Goal: Find specific page/section: Find specific page/section

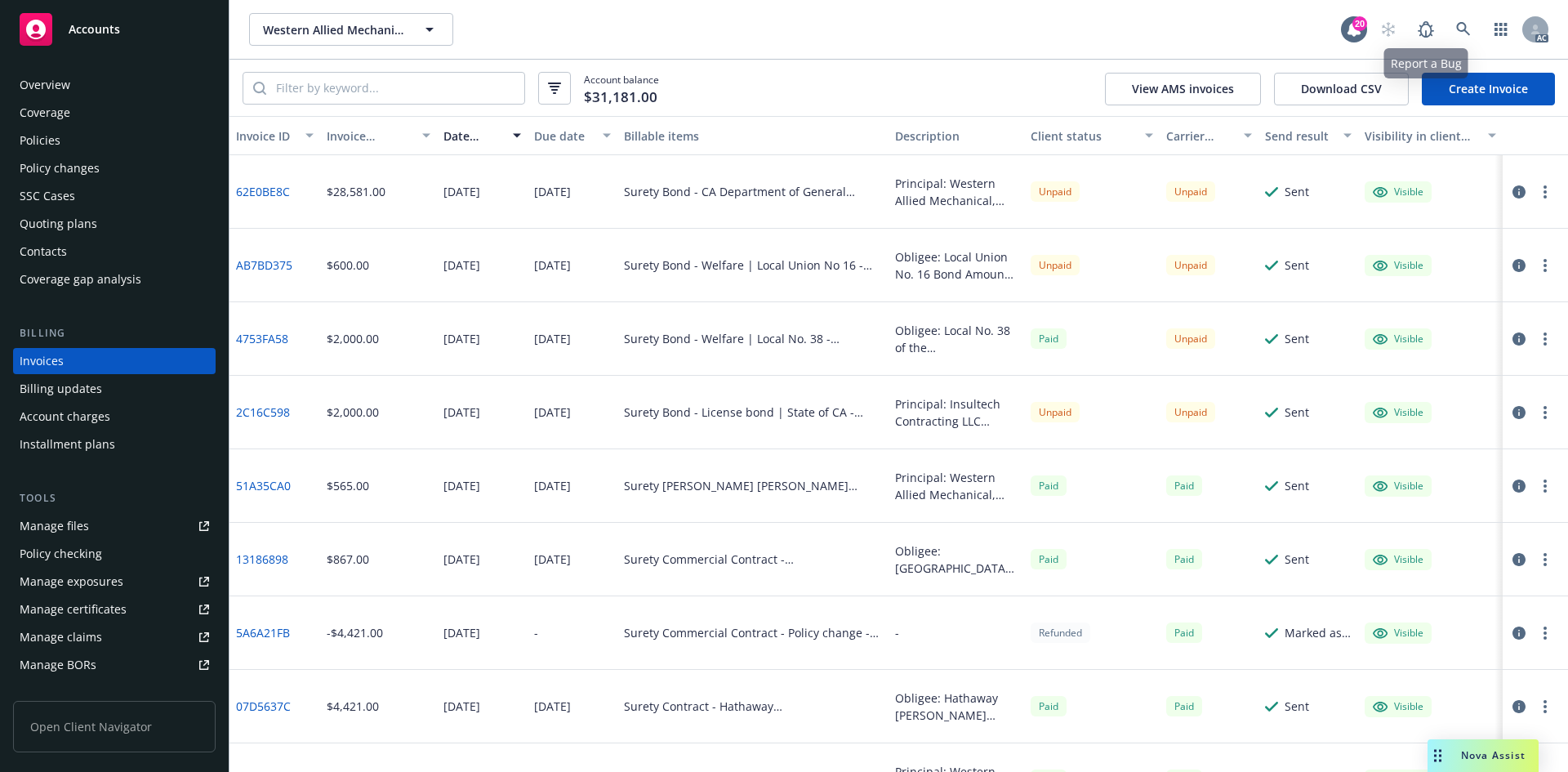
click at [1445, 25] on div "AC" at bounding box center [1461, 30] width 177 height 32
click at [1471, 17] on link at bounding box center [1463, 30] width 32 height 32
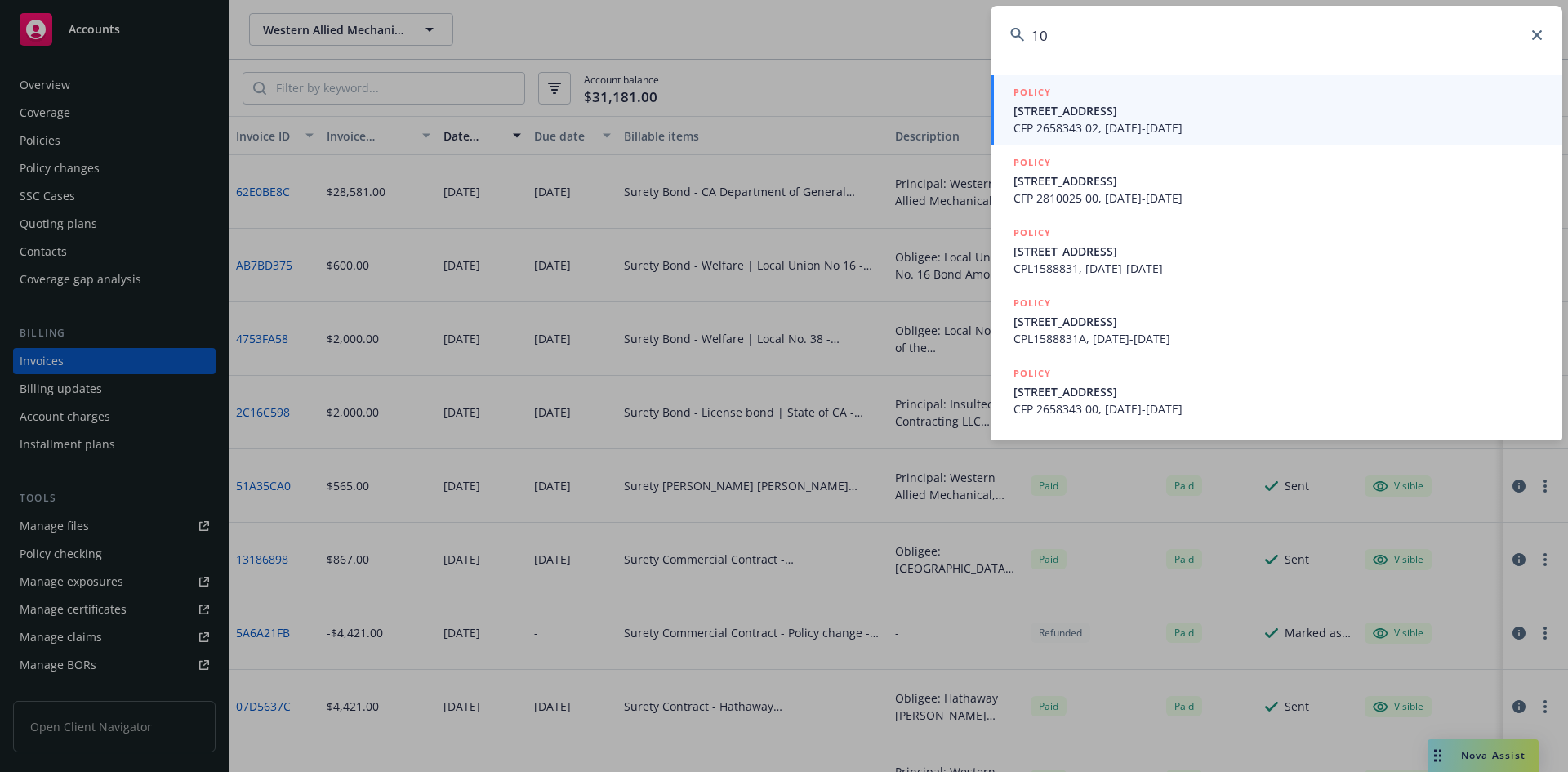
type input "1"
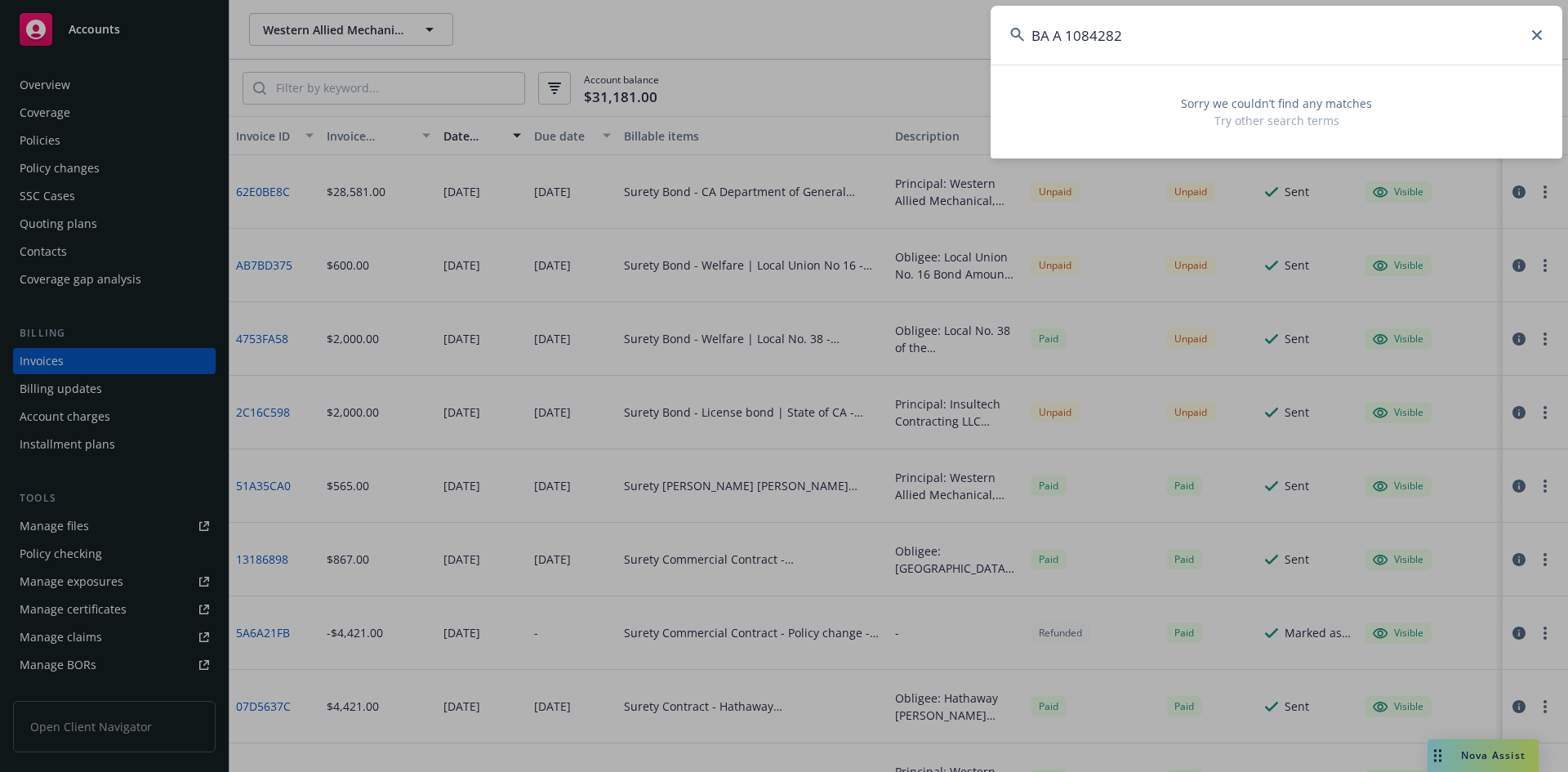
click at [1053, 40] on input "BA A 1084282" at bounding box center [1276, 34] width 571 height 59
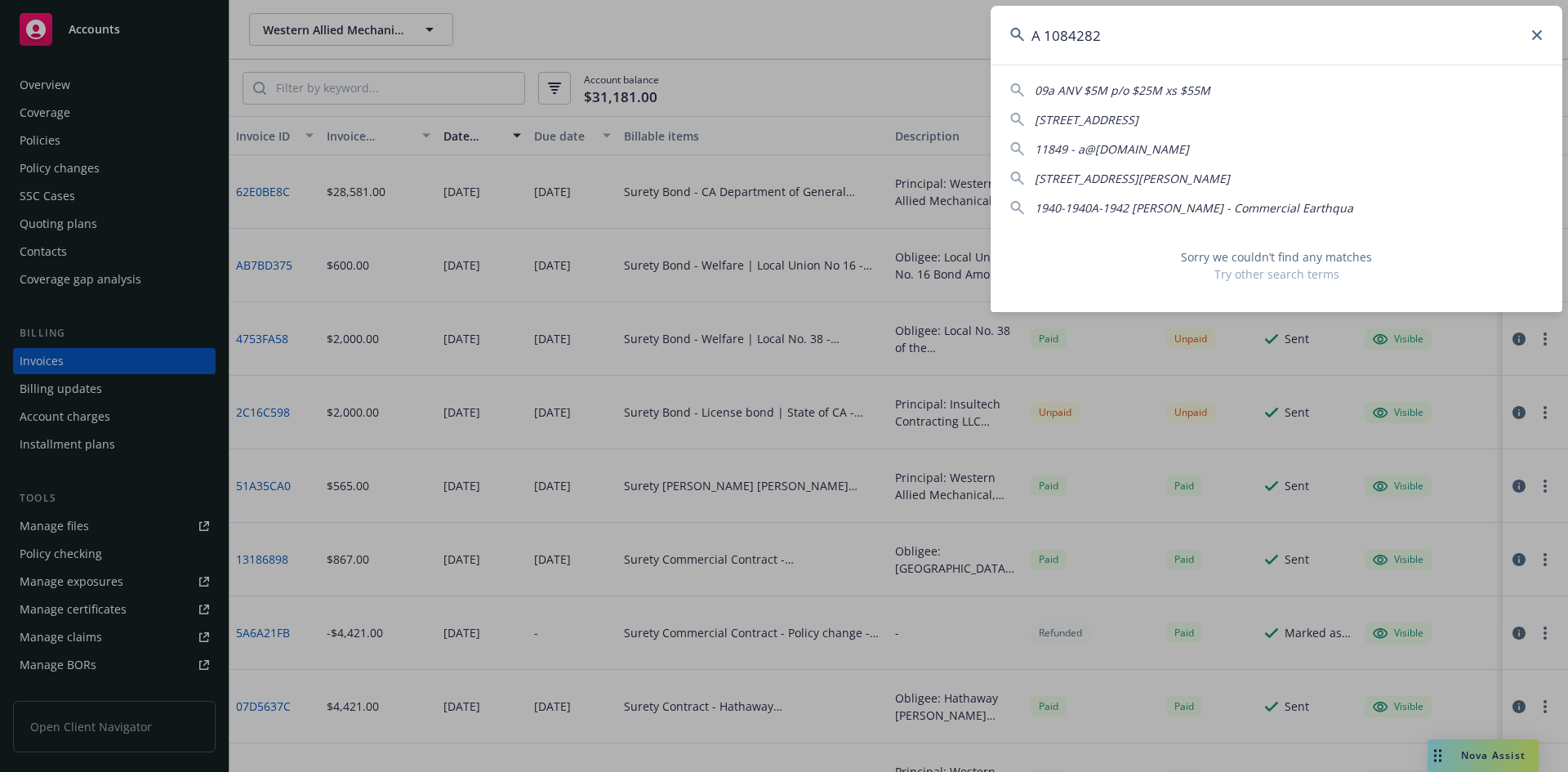
click at [1047, 40] on input "A 1084282" at bounding box center [1276, 34] width 571 height 59
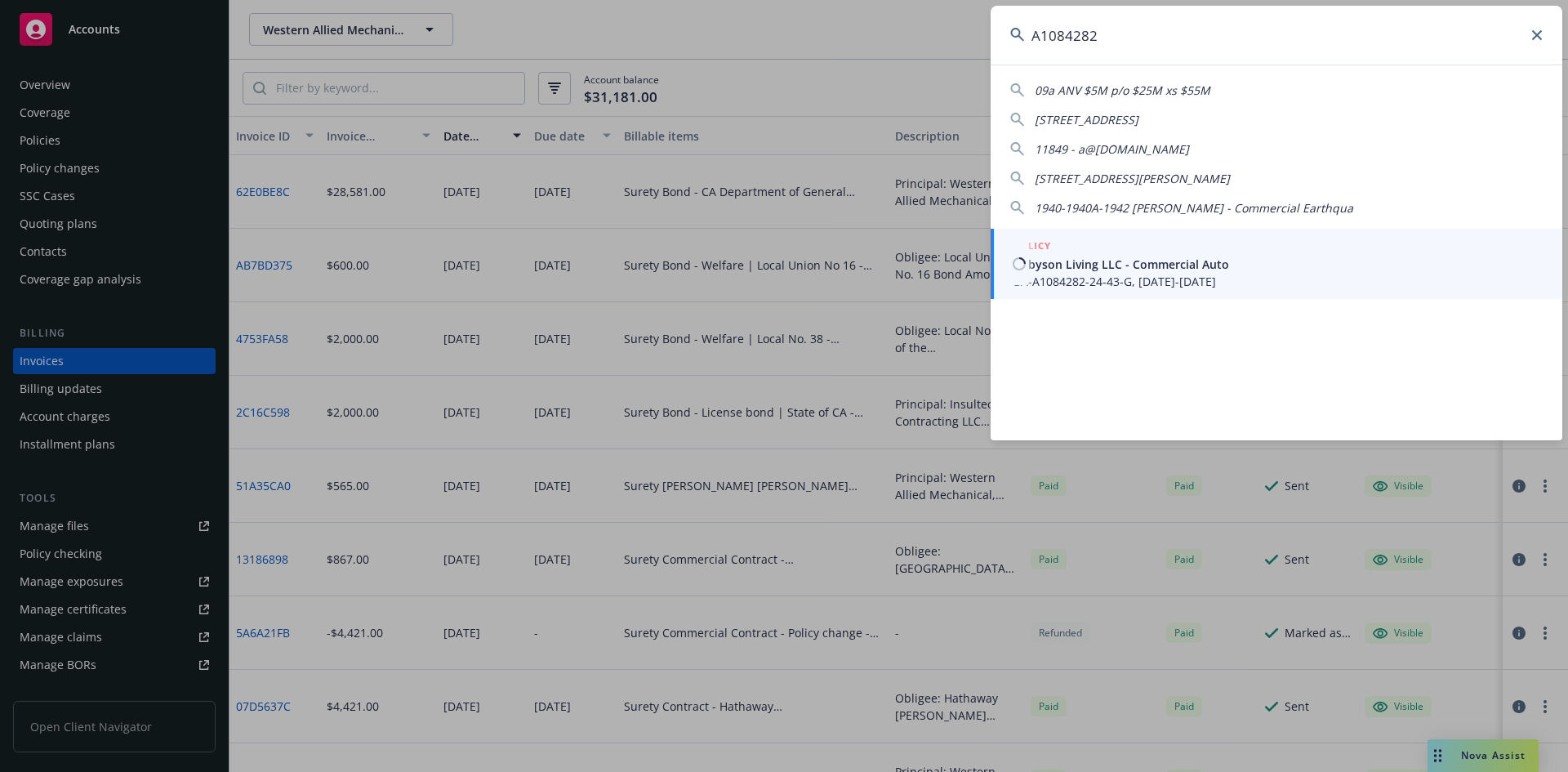
type input "A1084282"
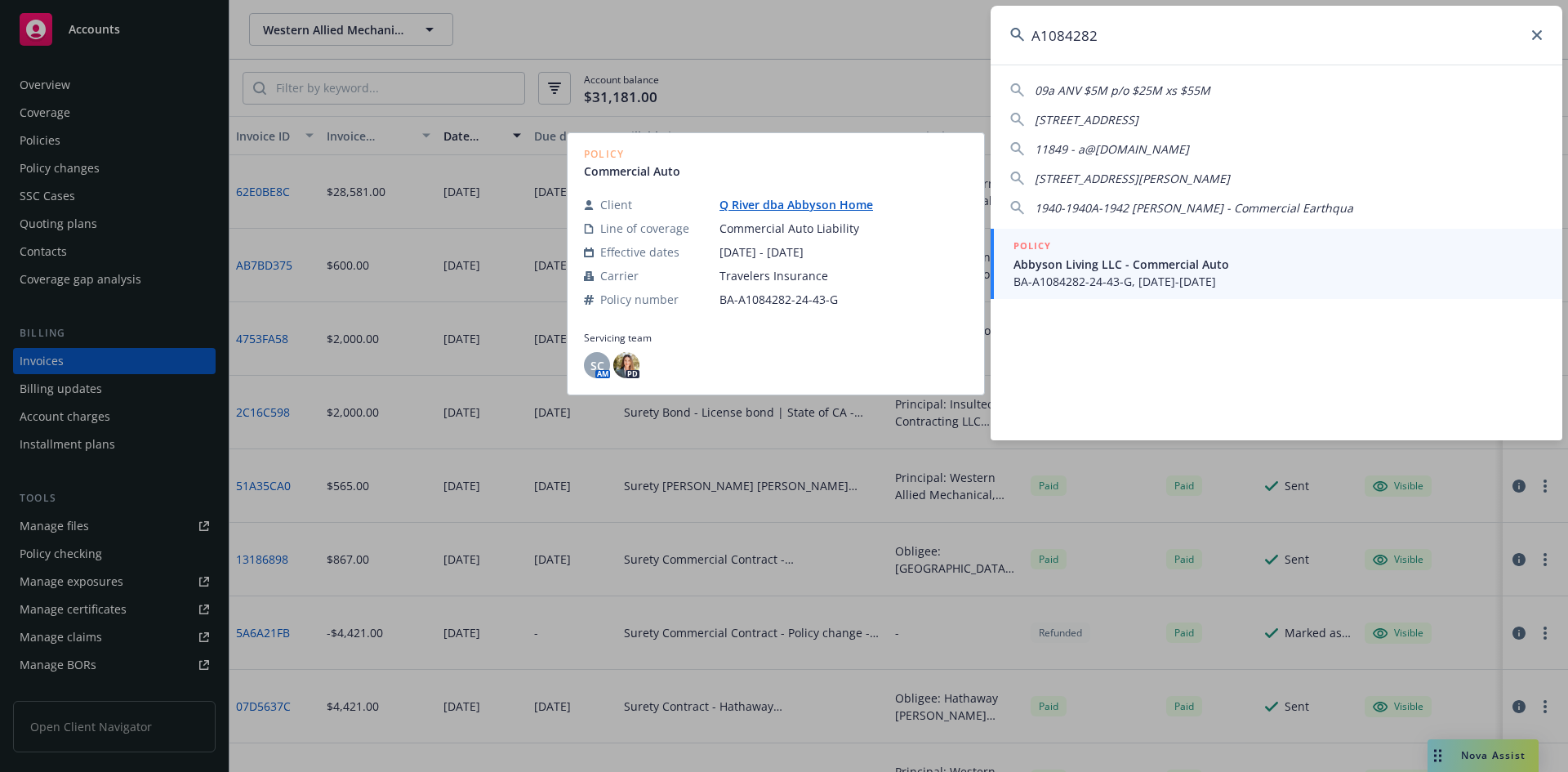
click at [1120, 272] on span "Abbyson Living LLC - Commercial Auto" at bounding box center [1278, 264] width 529 height 17
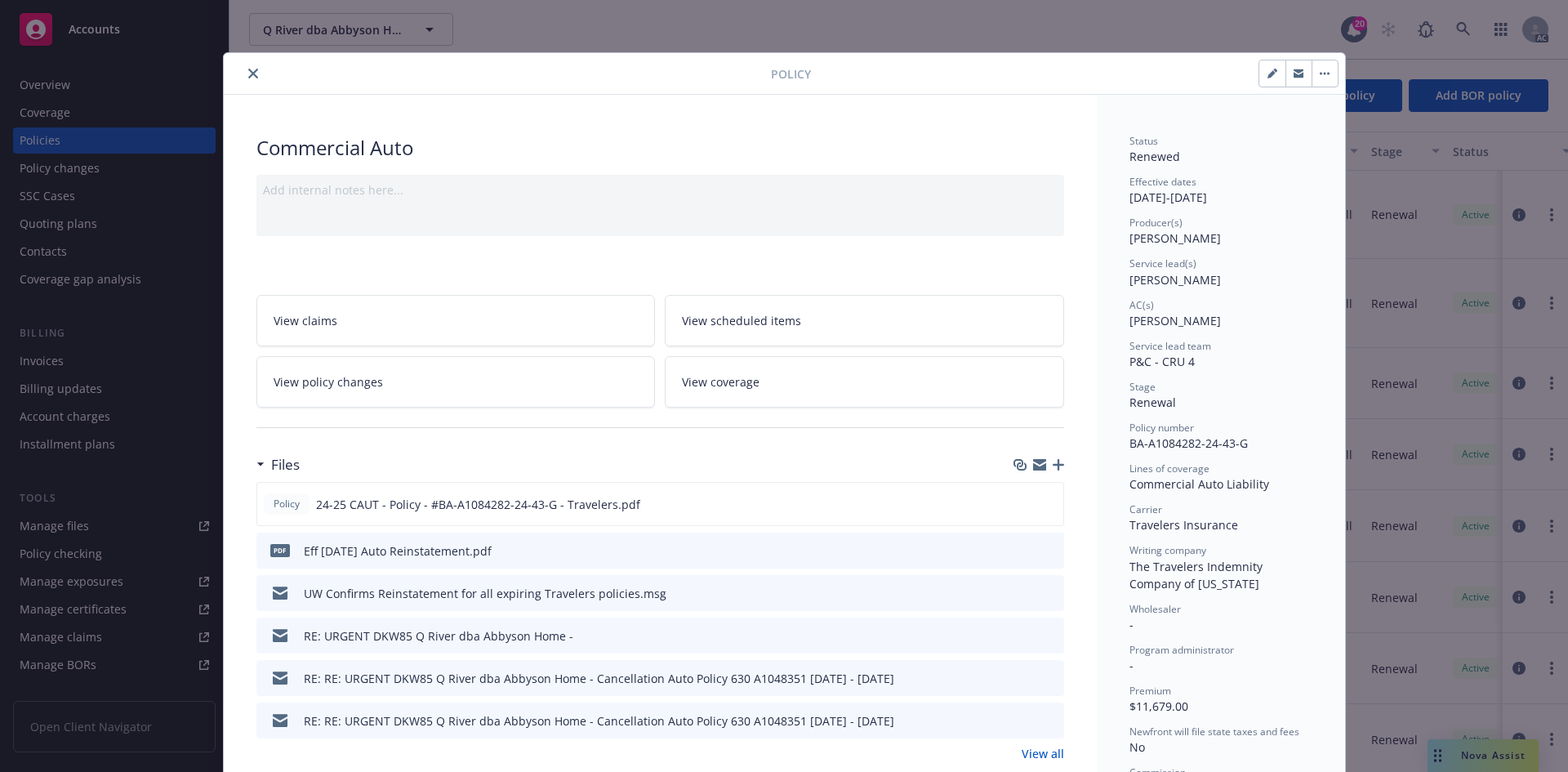
click at [254, 71] on button "close" at bounding box center [253, 74] width 20 height 20
